Goal: Find specific page/section: Find specific page/section

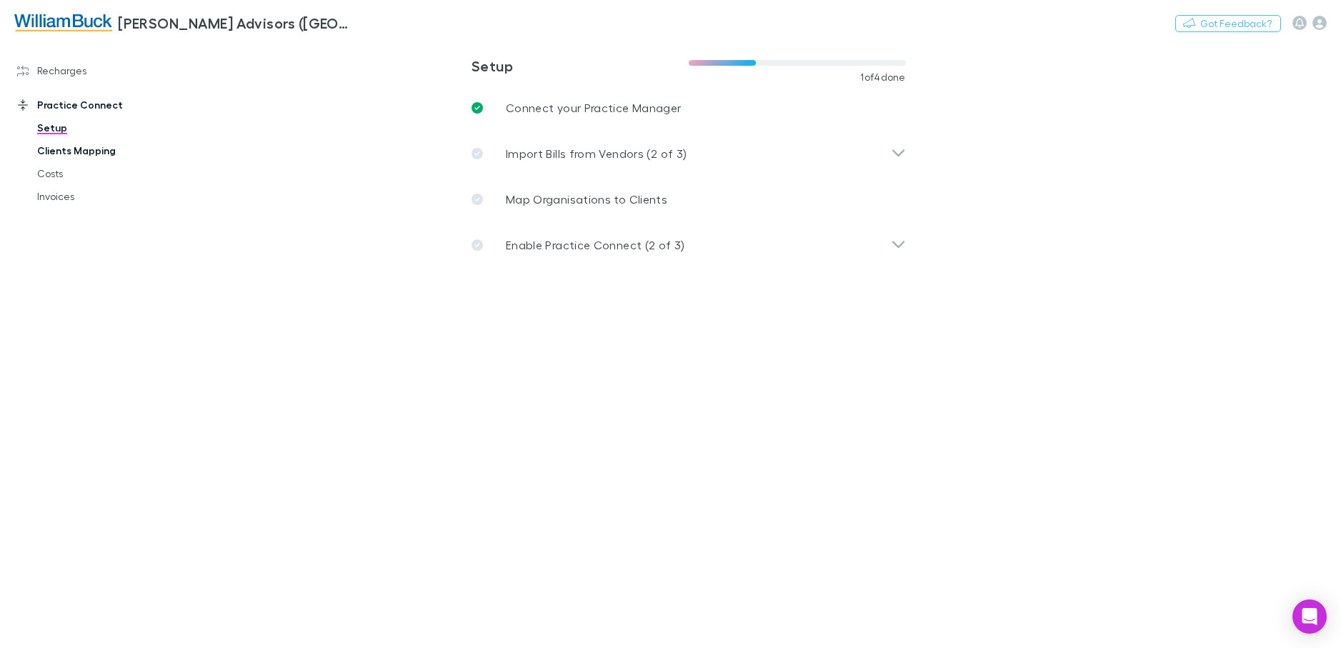
click at [89, 151] on link "Clients Mapping" at bounding box center [108, 150] width 170 height 23
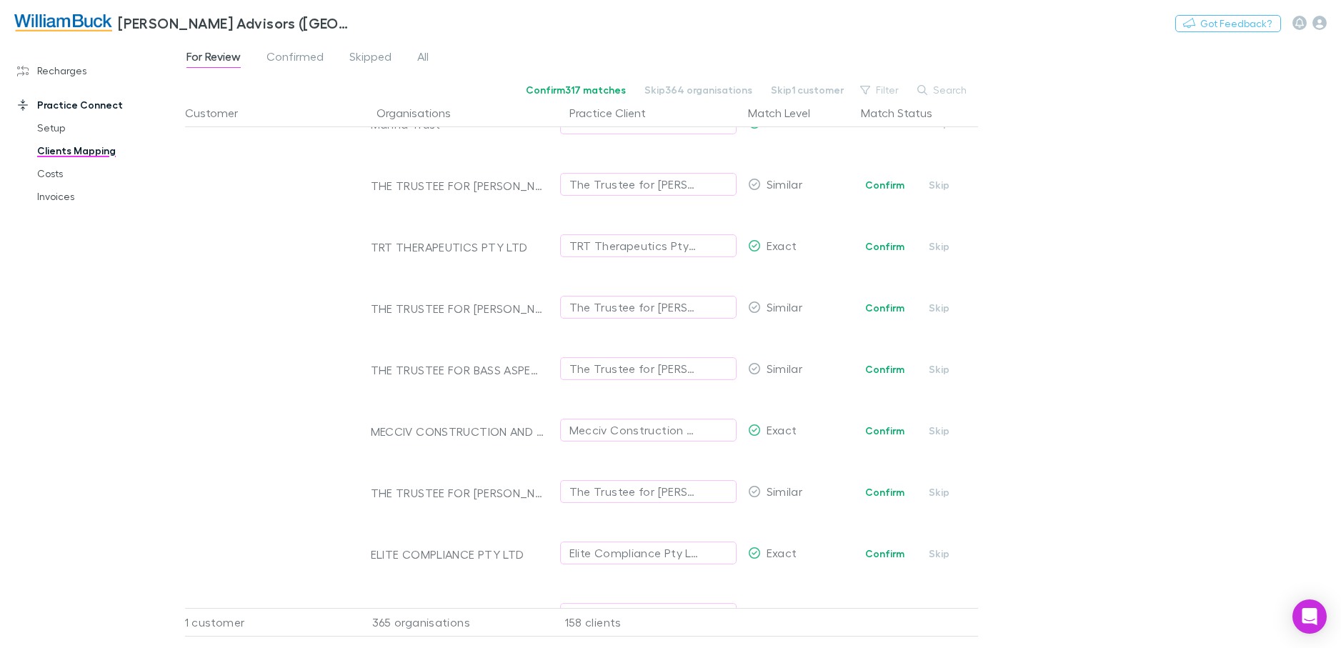
scroll to position [2598, 0]
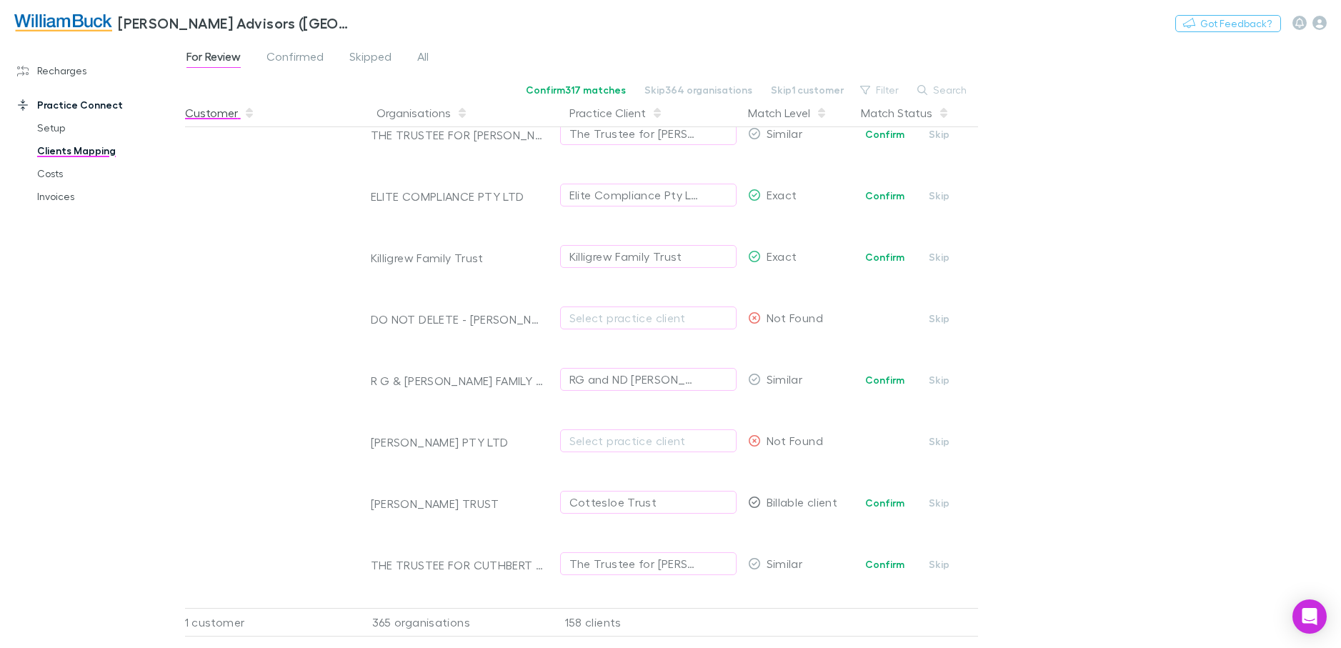
click at [231, 113] on button "Customer" at bounding box center [220, 113] width 70 height 29
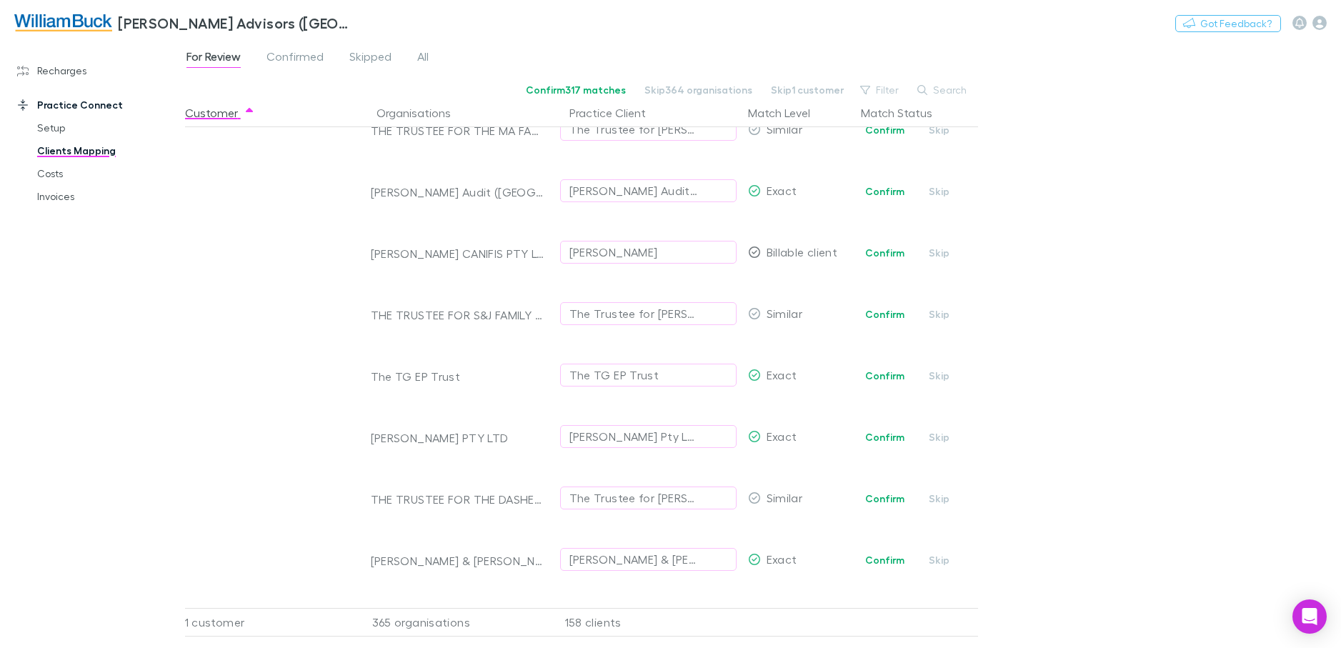
scroll to position [21951, 0]
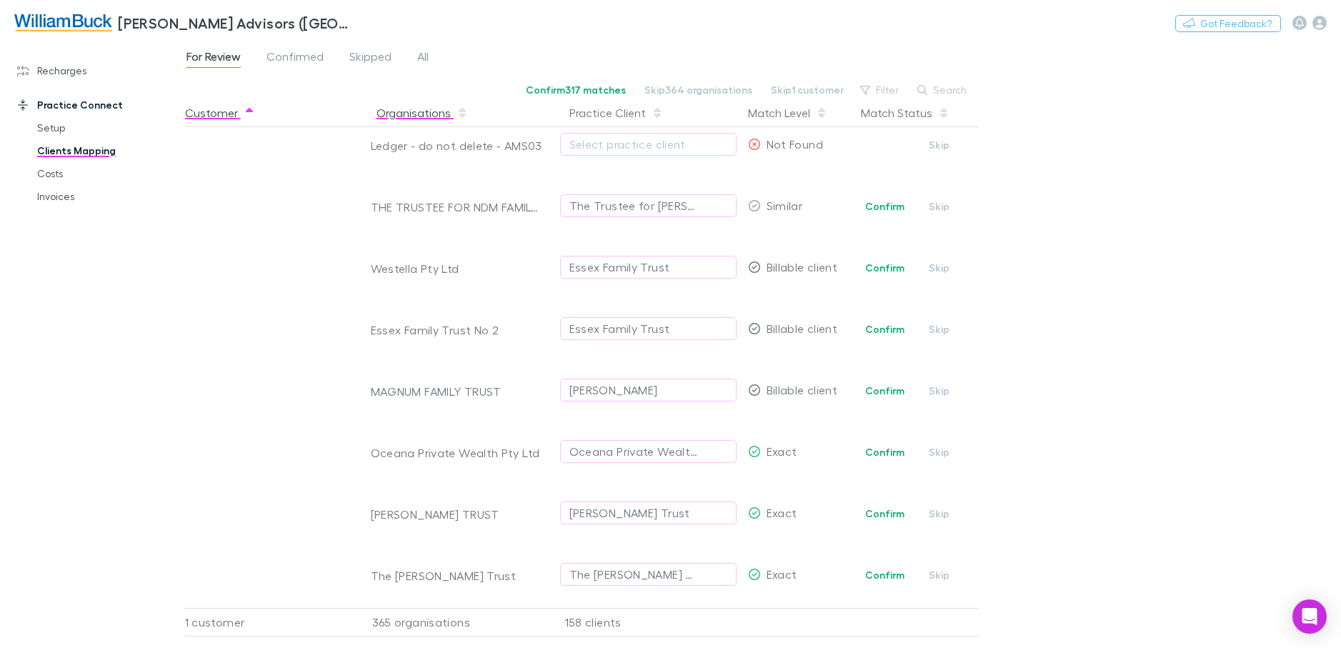
click at [384, 111] on button "Organisations" at bounding box center [421, 113] width 91 height 29
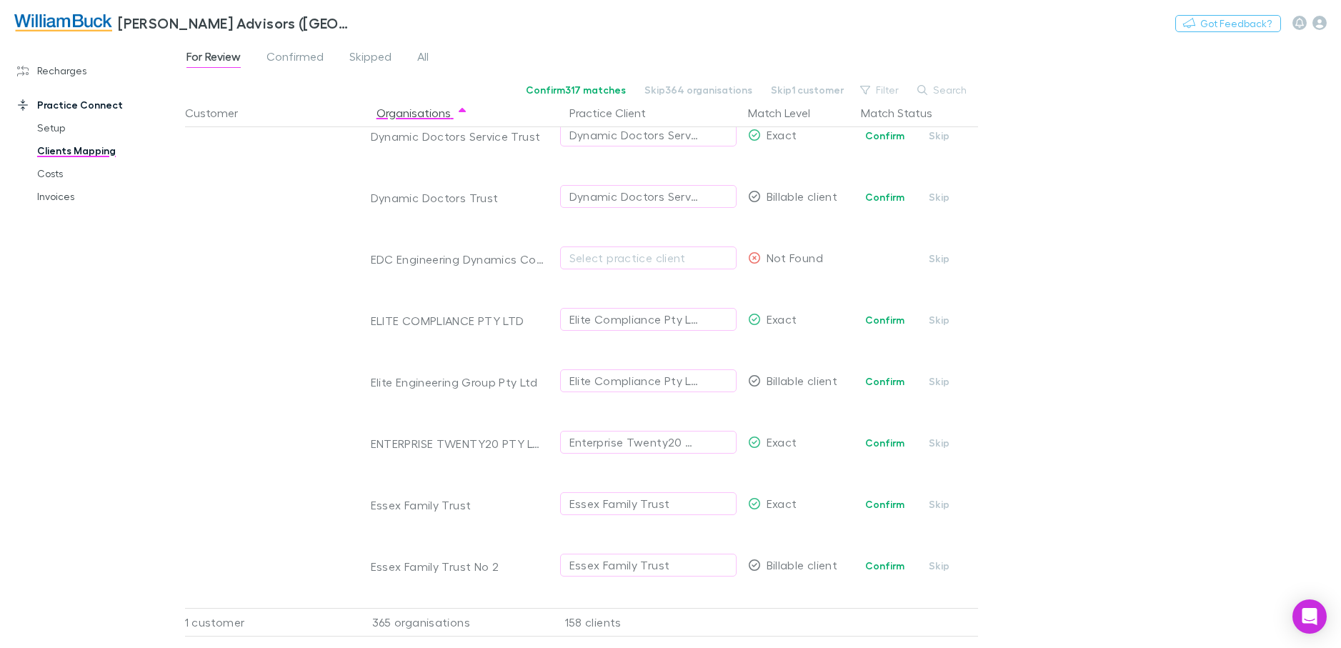
scroll to position [3351, 0]
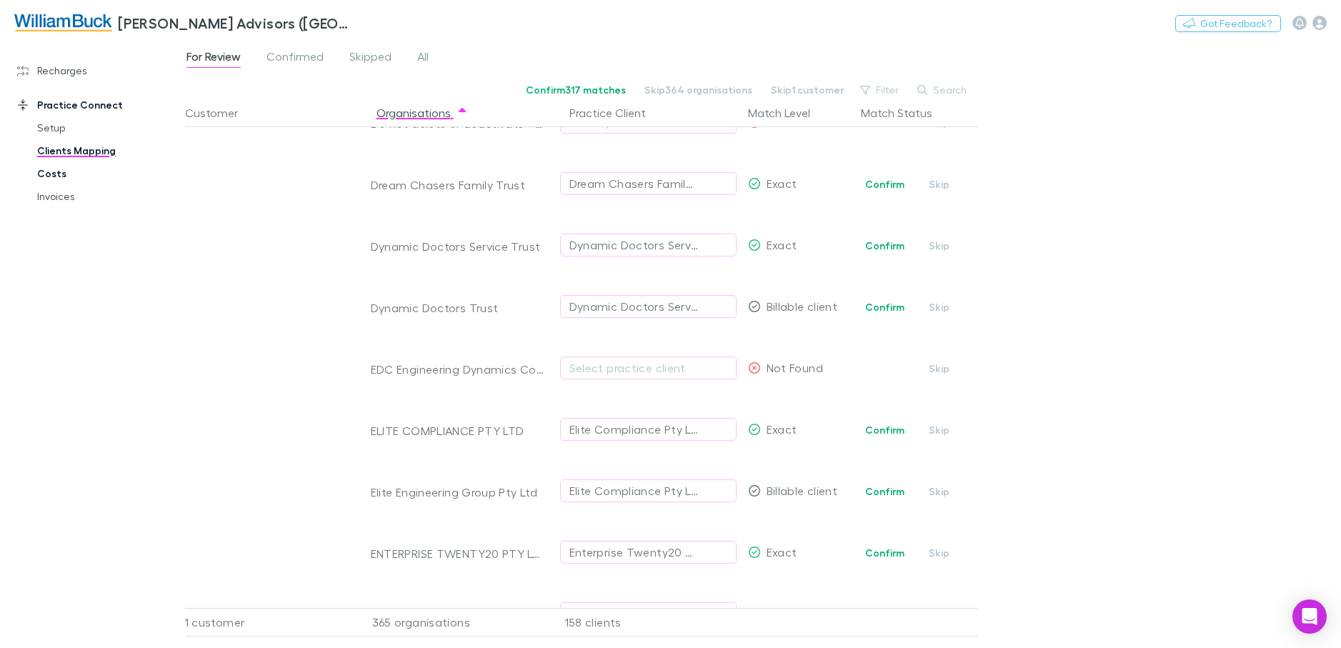
click at [56, 175] on link "Costs" at bounding box center [108, 173] width 170 height 23
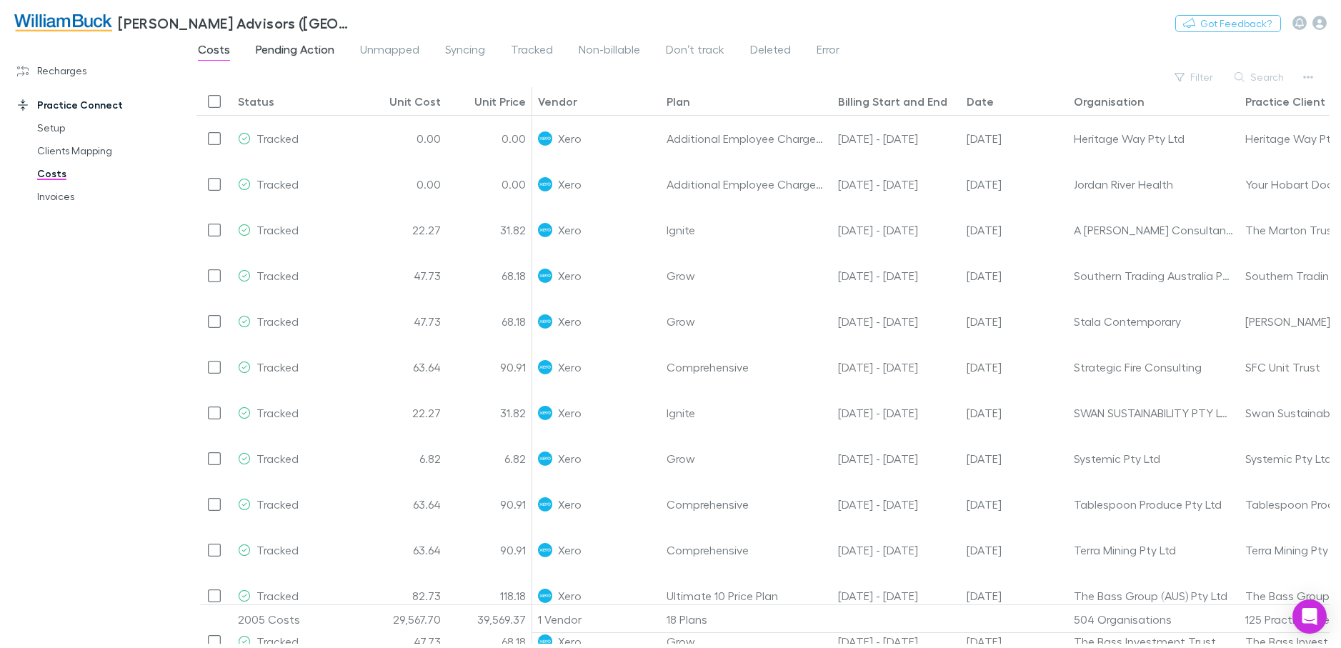
click at [283, 56] on span "Pending Action" at bounding box center [295, 51] width 79 height 19
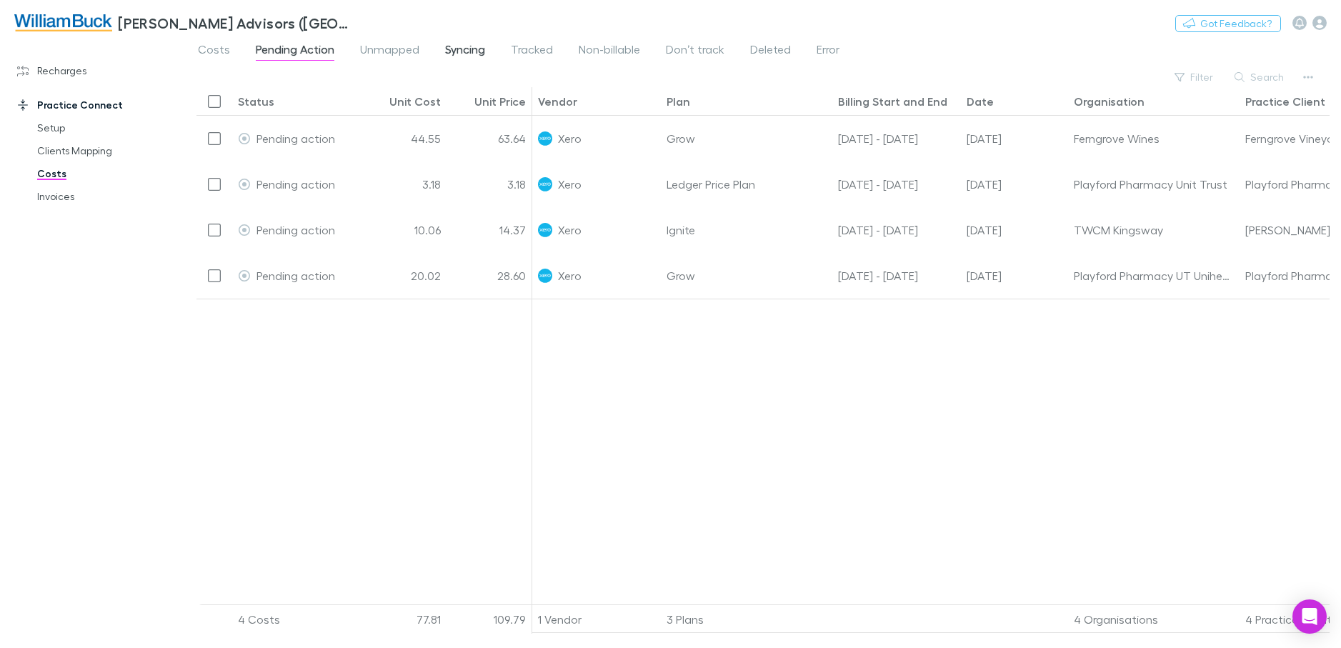
click at [455, 49] on span "Syncing" at bounding box center [465, 51] width 40 height 19
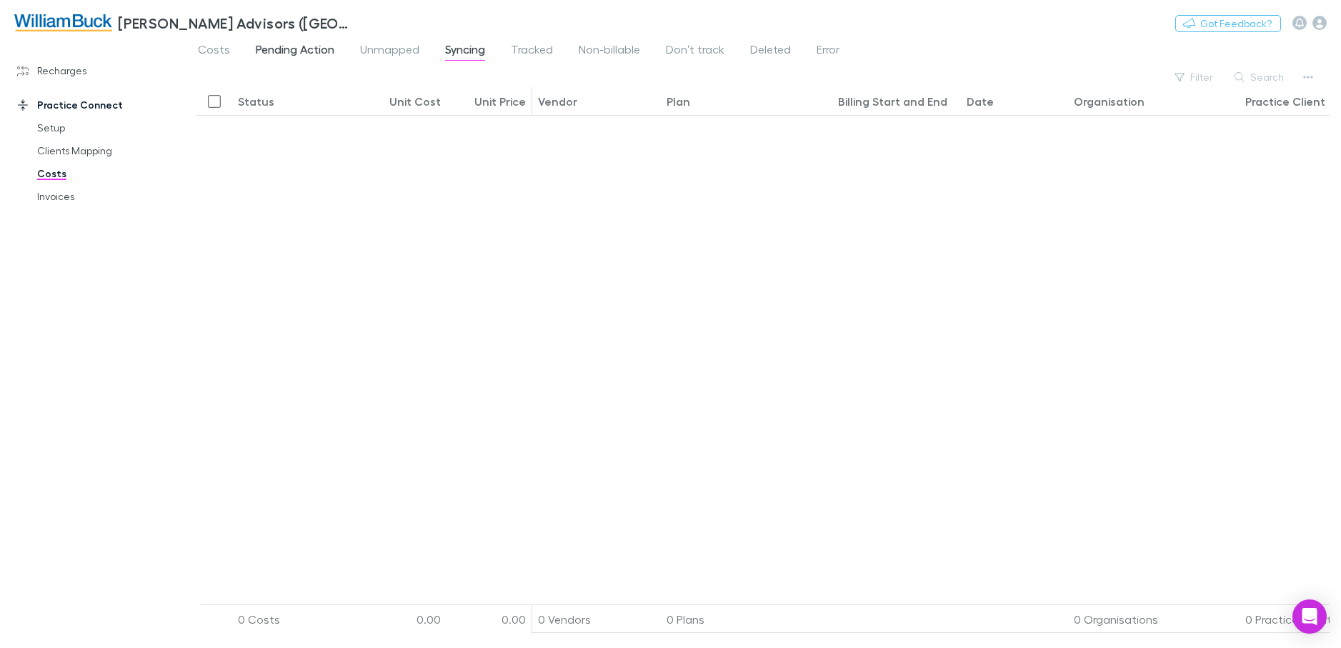
click at [287, 46] on span "Pending Action" at bounding box center [295, 51] width 79 height 19
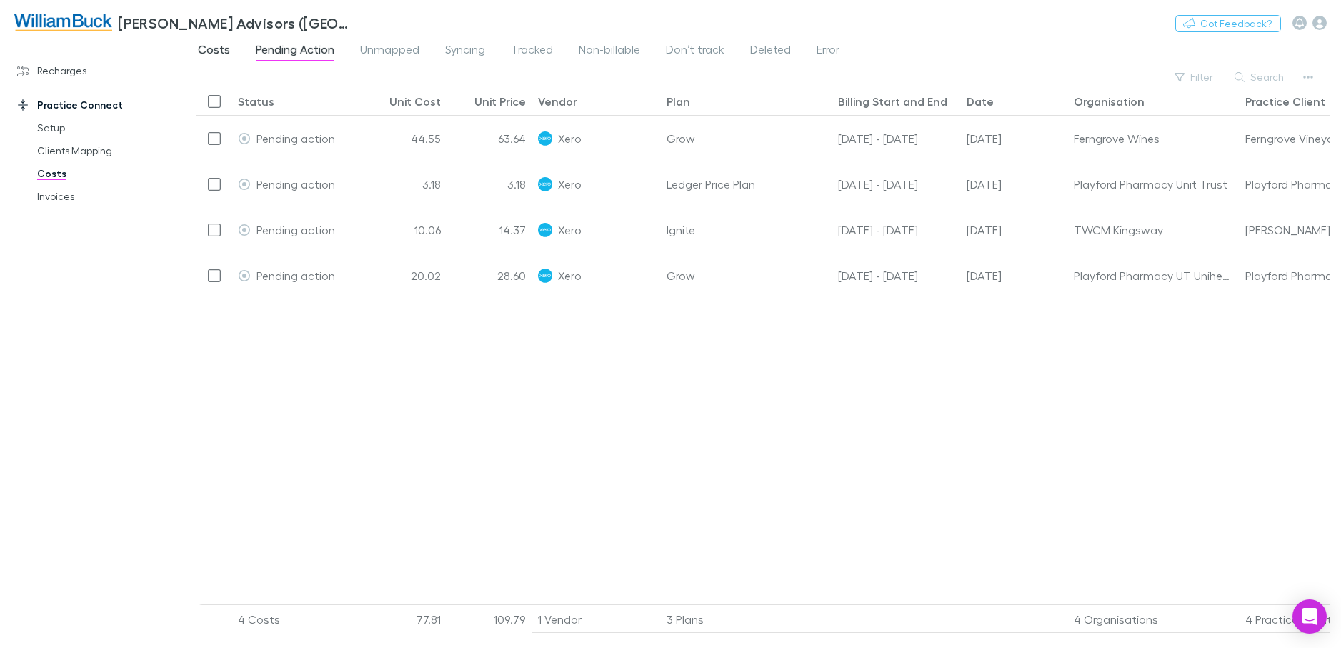
click at [207, 49] on span "Costs" at bounding box center [214, 51] width 32 height 19
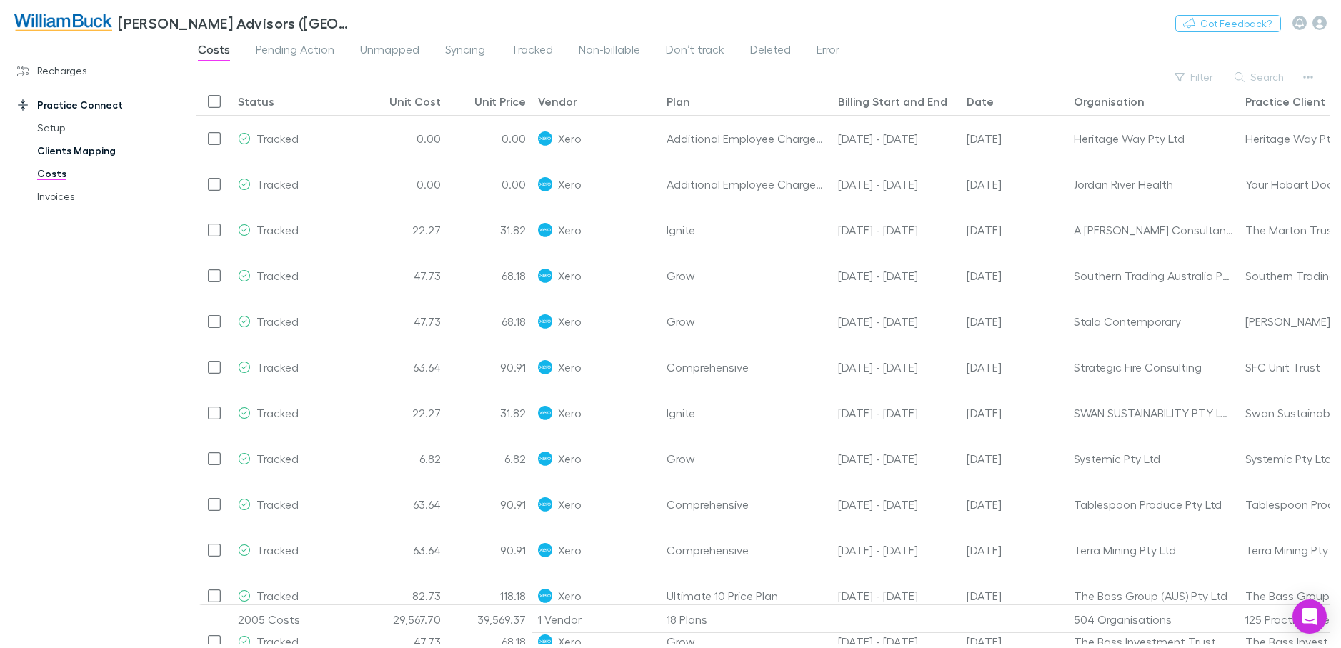
click at [61, 154] on link "Clients Mapping" at bounding box center [108, 150] width 170 height 23
